Goal: Information Seeking & Learning: Find contact information

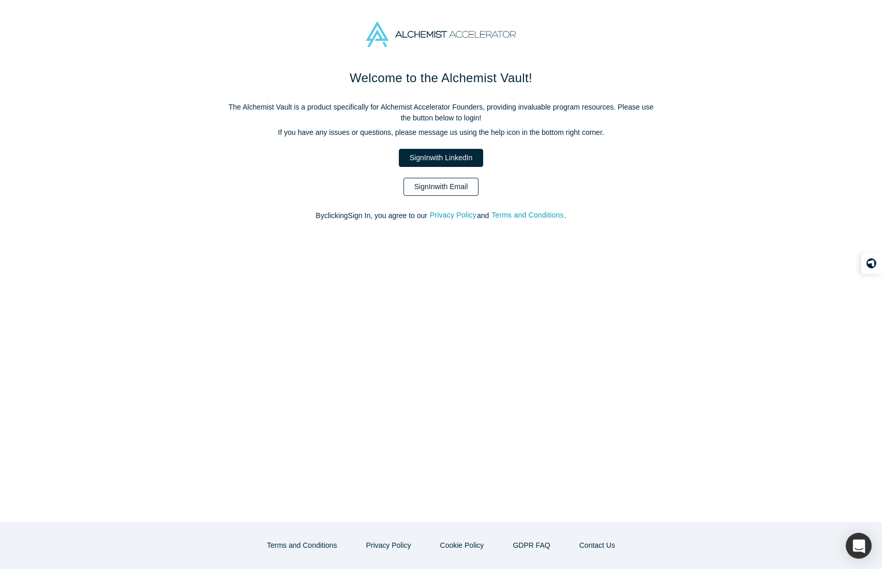
click at [433, 179] on link "Sign In with Email" at bounding box center [441, 187] width 76 height 18
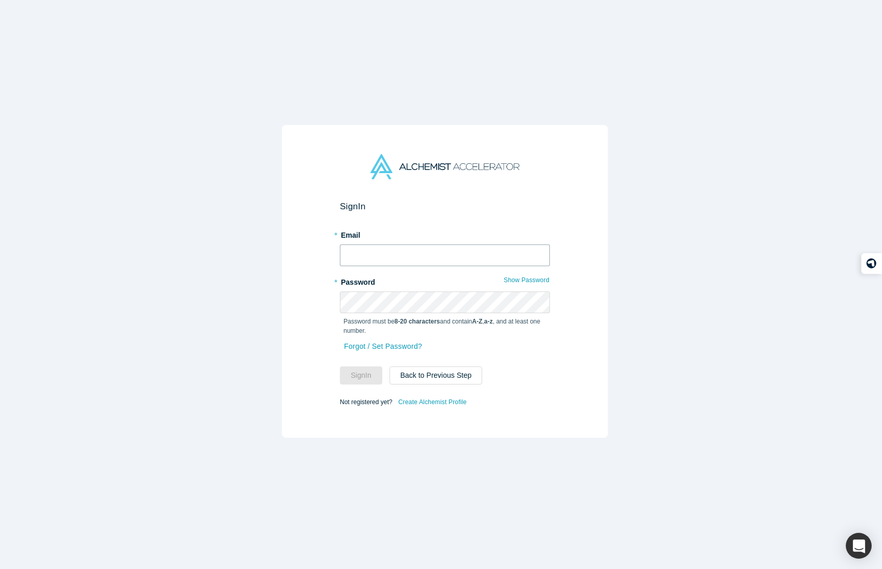
click at [421, 245] on input "text" at bounding box center [445, 256] width 210 height 22
type input "[PERSON_NAME][EMAIL_ADDRESS][DOMAIN_NAME]"
click at [354, 369] on button "Sign In" at bounding box center [361, 376] width 42 height 18
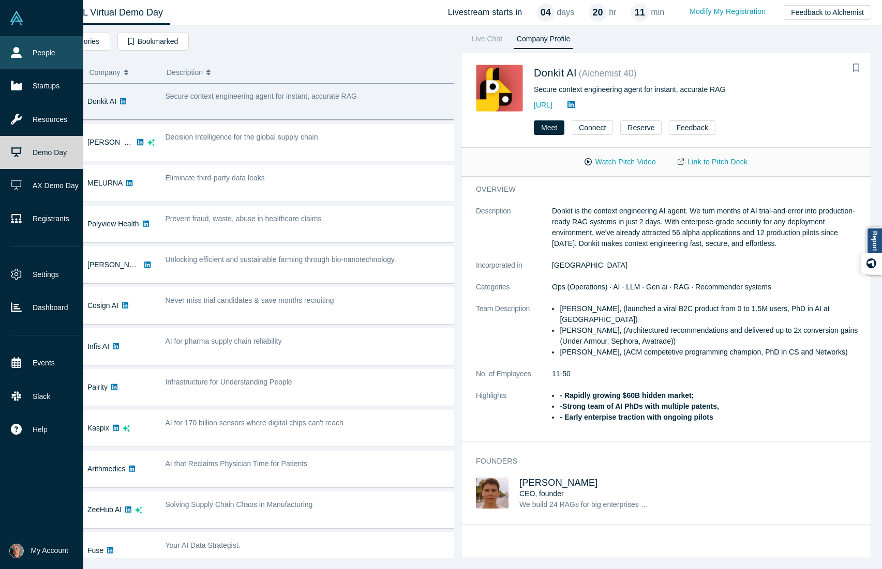
click at [11, 55] on icon at bounding box center [16, 52] width 11 height 11
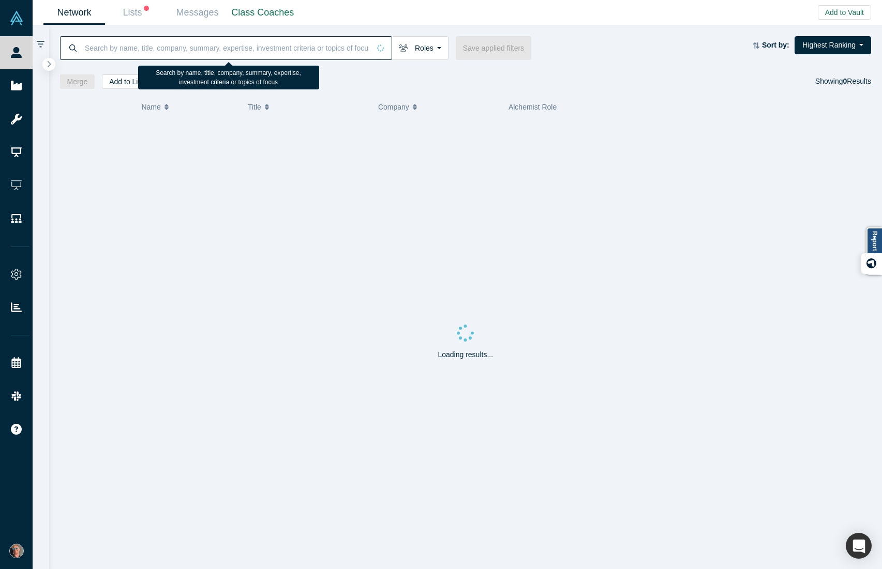
click at [281, 44] on input at bounding box center [227, 48] width 286 height 24
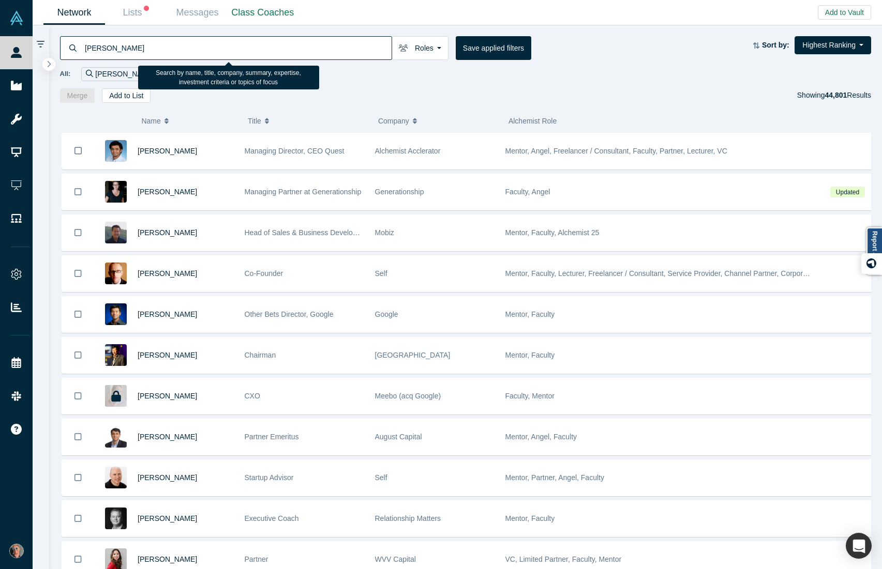
type input "[PERSON_NAME]"
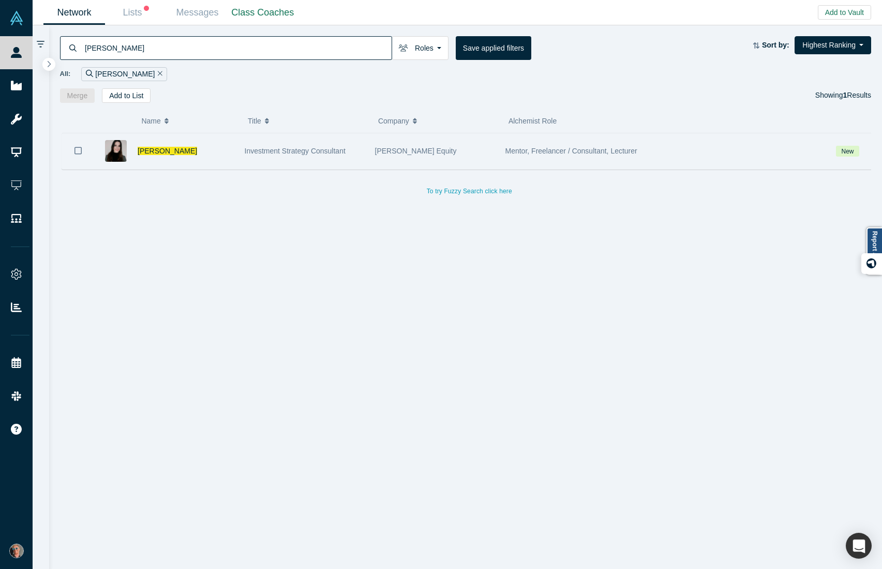
click at [262, 152] on span "Investment Strategy Consultant" at bounding box center [295, 151] width 101 height 8
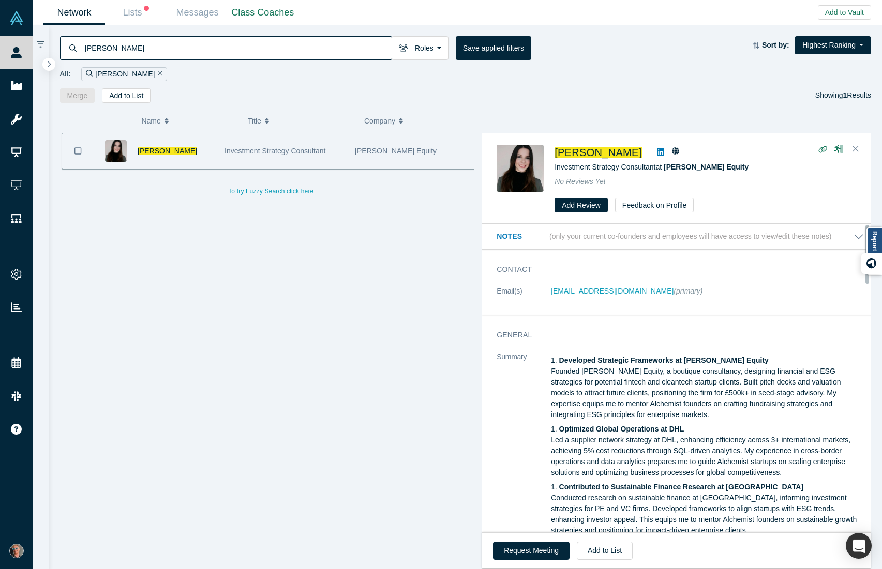
click at [657, 150] on icon at bounding box center [660, 151] width 7 height 7
